Goal: Information Seeking & Learning: Learn about a topic

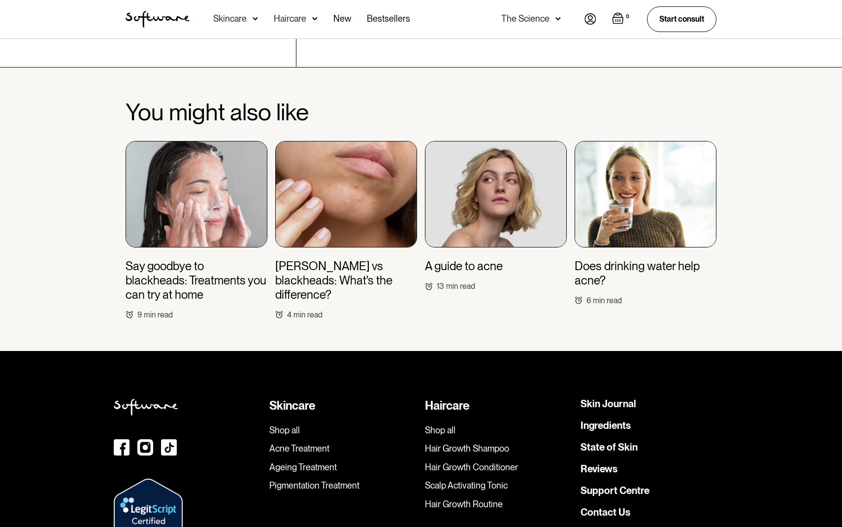
scroll to position [2423, 0]
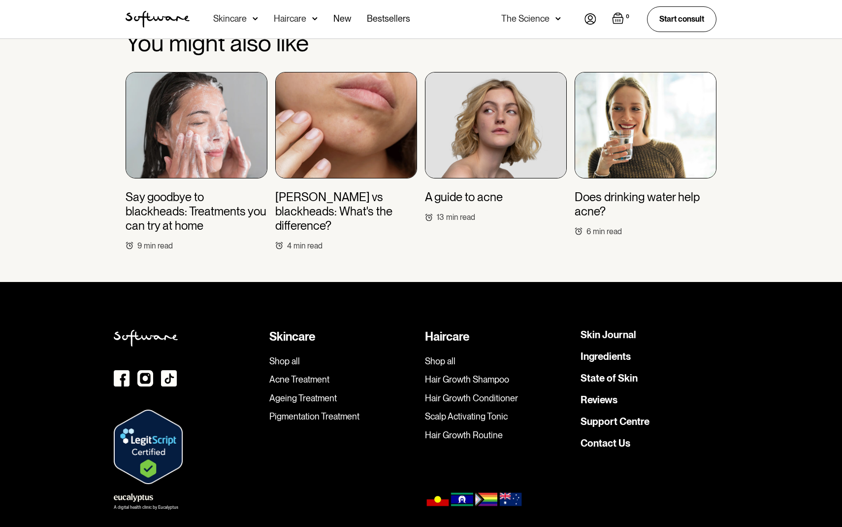
click at [177, 190] on h3 "Say goodbye to blackheads: Treatments you can try at home" at bounding box center [197, 211] width 142 height 42
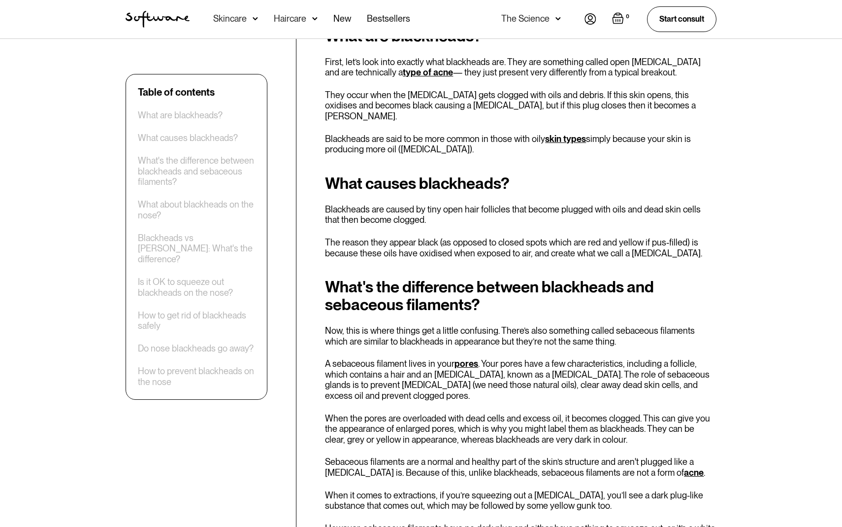
scroll to position [448, 0]
